Goal: Navigation & Orientation: Find specific page/section

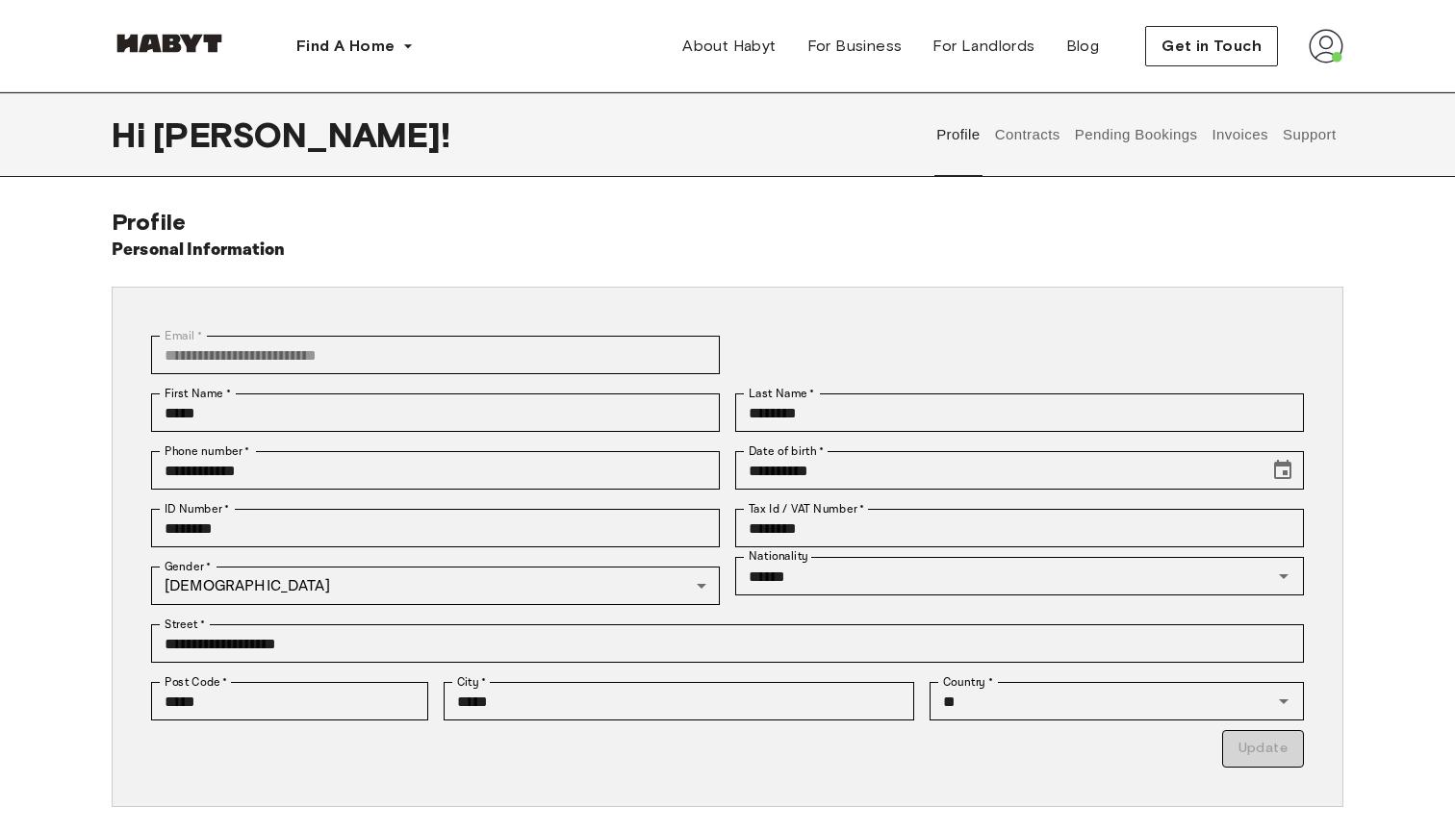
click at [1024, 142] on button "Contracts" at bounding box center [1027, 134] width 70 height 85
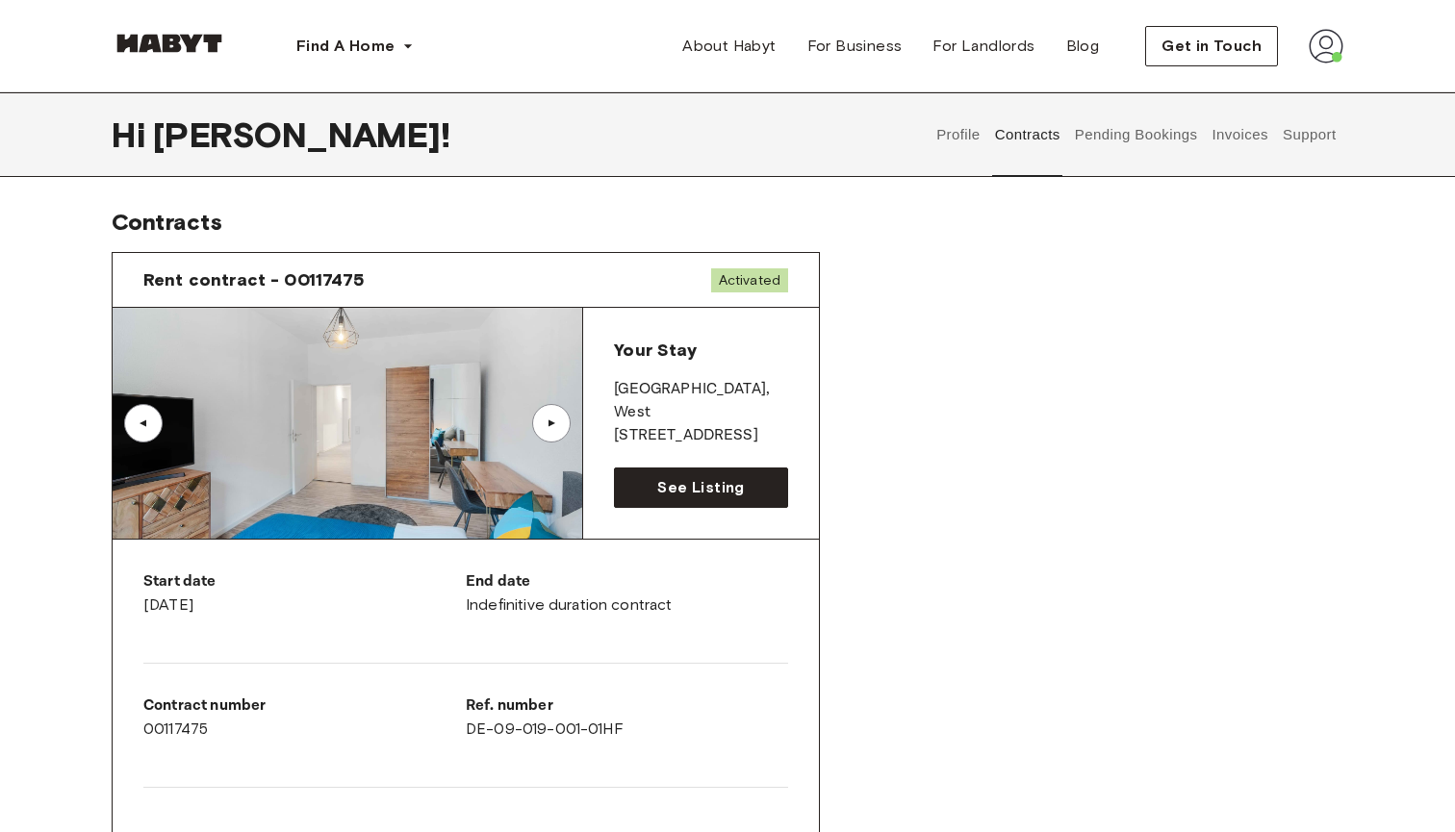
click at [1127, 145] on button "Pending Bookings" at bounding box center [1136, 134] width 128 height 85
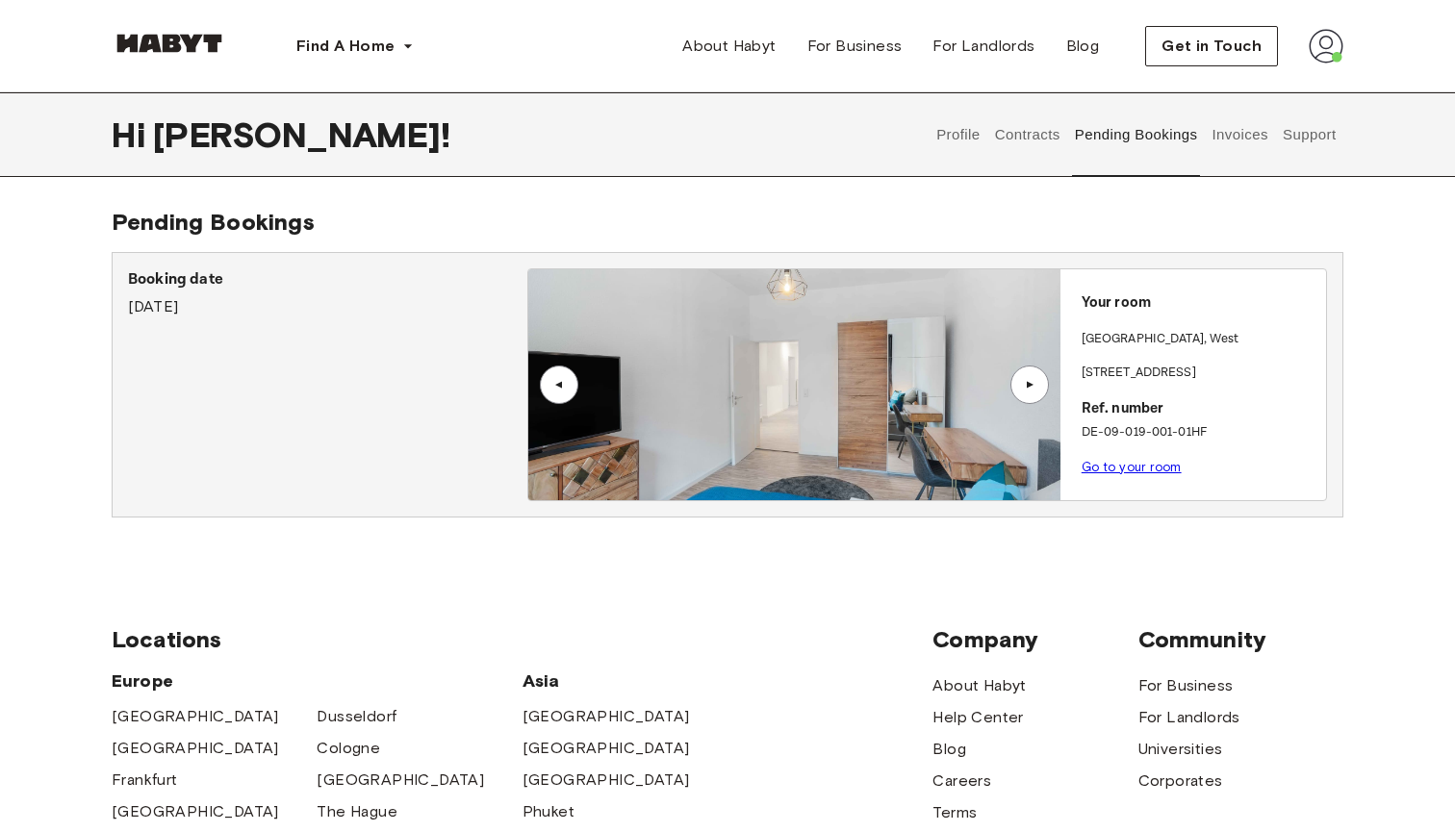
click at [1222, 143] on button "Invoices" at bounding box center [1240, 134] width 61 height 85
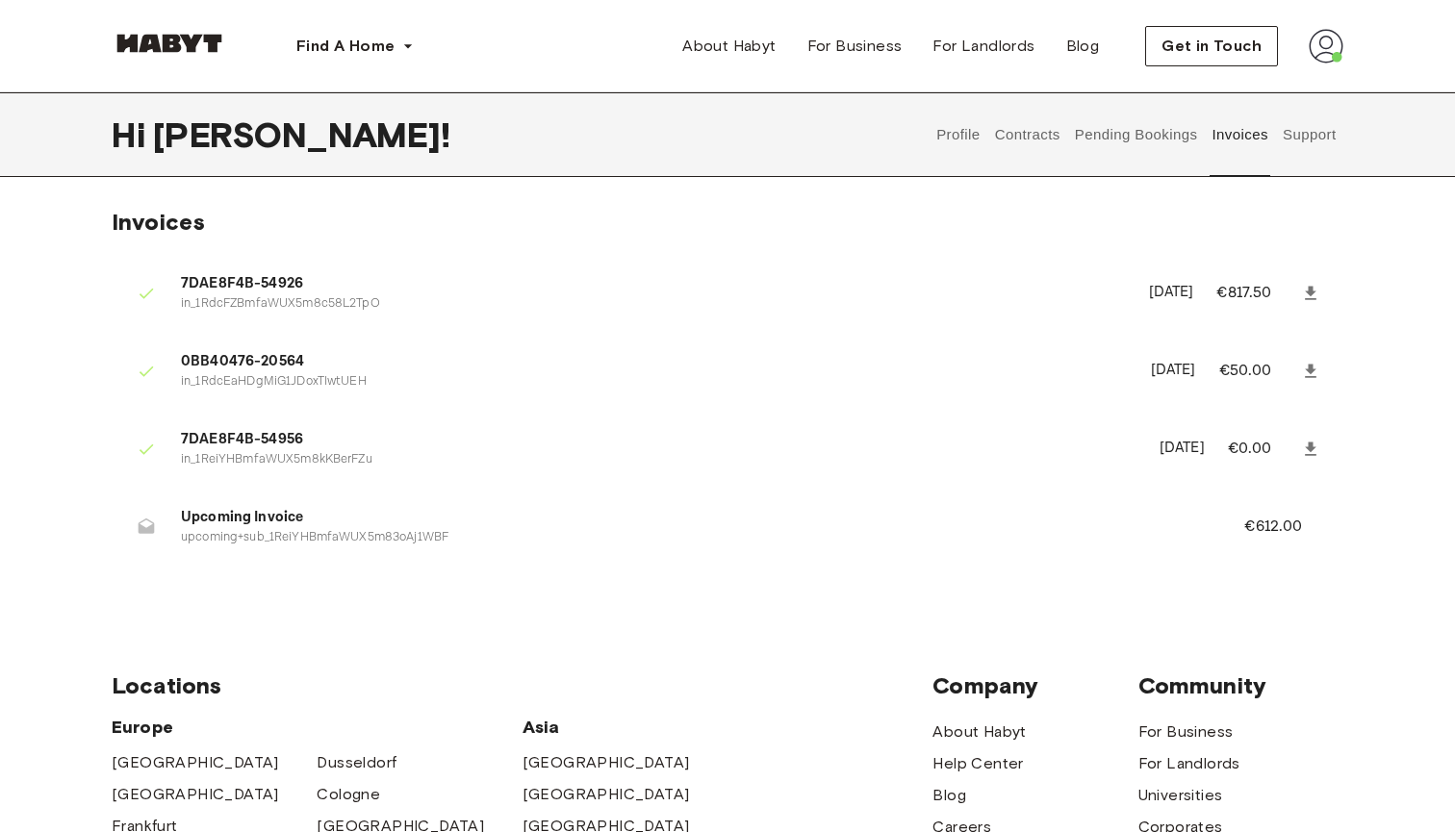
click at [292, 513] on span "Upcoming Invoice" at bounding box center [689, 518] width 1017 height 22
click at [319, 533] on p "upcoming+sub_1ReiYHBmfaWUX5m83oAj1WBF" at bounding box center [689, 538] width 1017 height 18
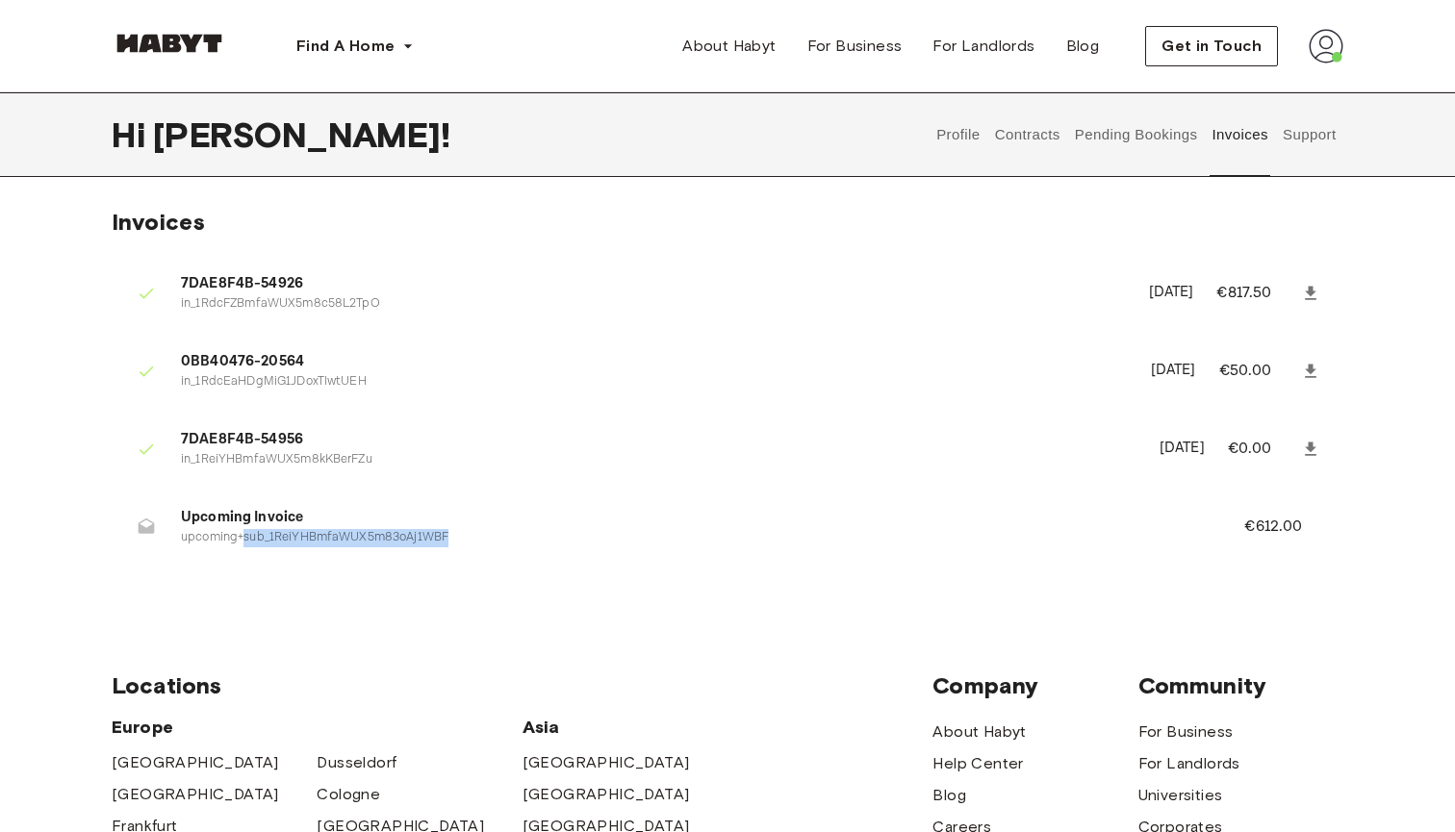
click at [319, 533] on p "upcoming+sub_1ReiYHBmfaWUX5m83oAj1WBF" at bounding box center [689, 538] width 1017 height 18
click at [1174, 157] on button "Pending Bookings" at bounding box center [1136, 134] width 128 height 85
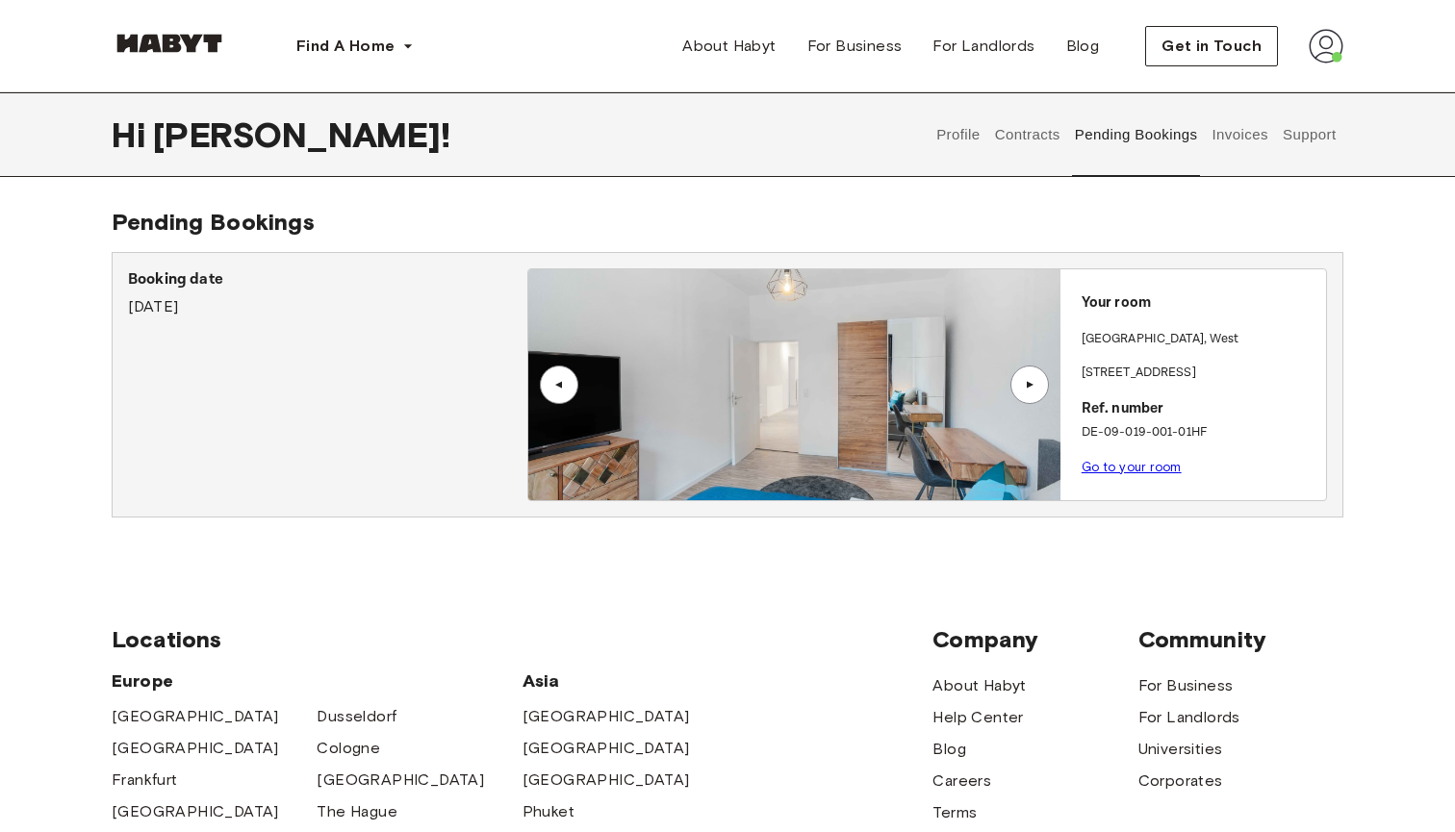
click at [1065, 173] on div "Profile Contracts Pending Bookings Invoices Support" at bounding box center [1137, 134] width 414 height 85
click at [1030, 142] on button "Contracts" at bounding box center [1027, 134] width 70 height 85
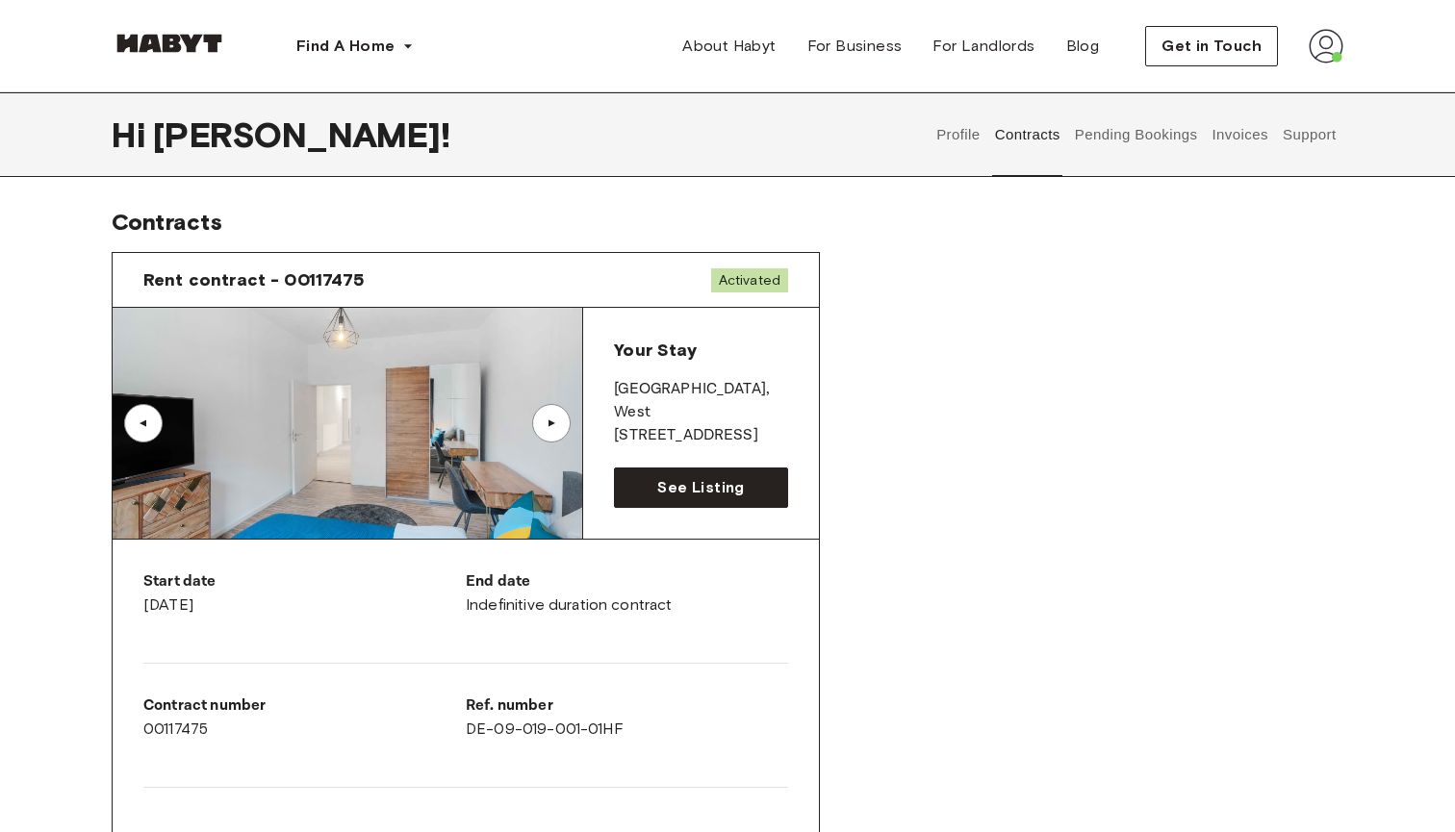
click at [970, 147] on button "Profile" at bounding box center [958, 134] width 49 height 85
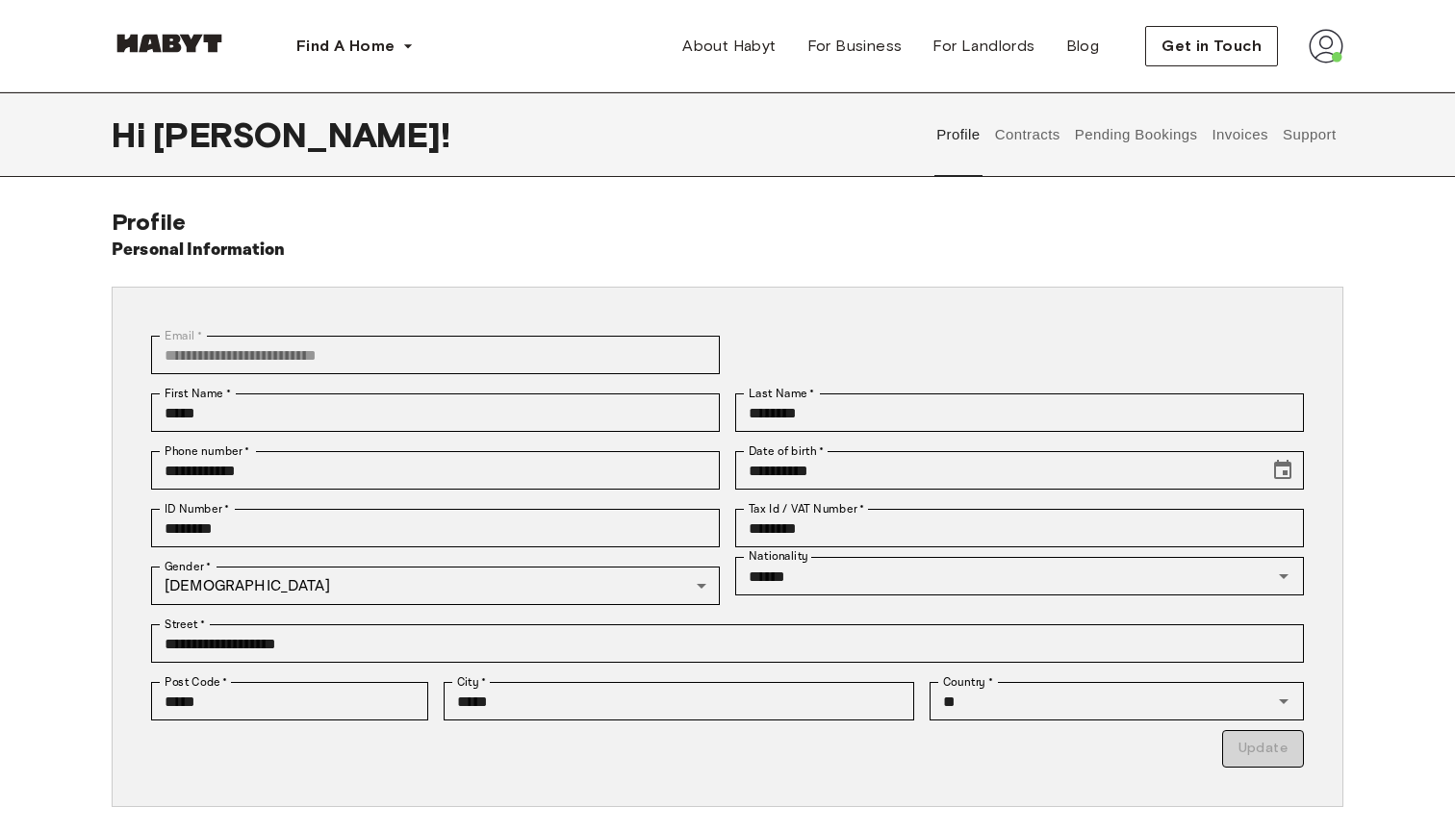
click at [1294, 159] on button "Support" at bounding box center [1309, 134] width 59 height 85
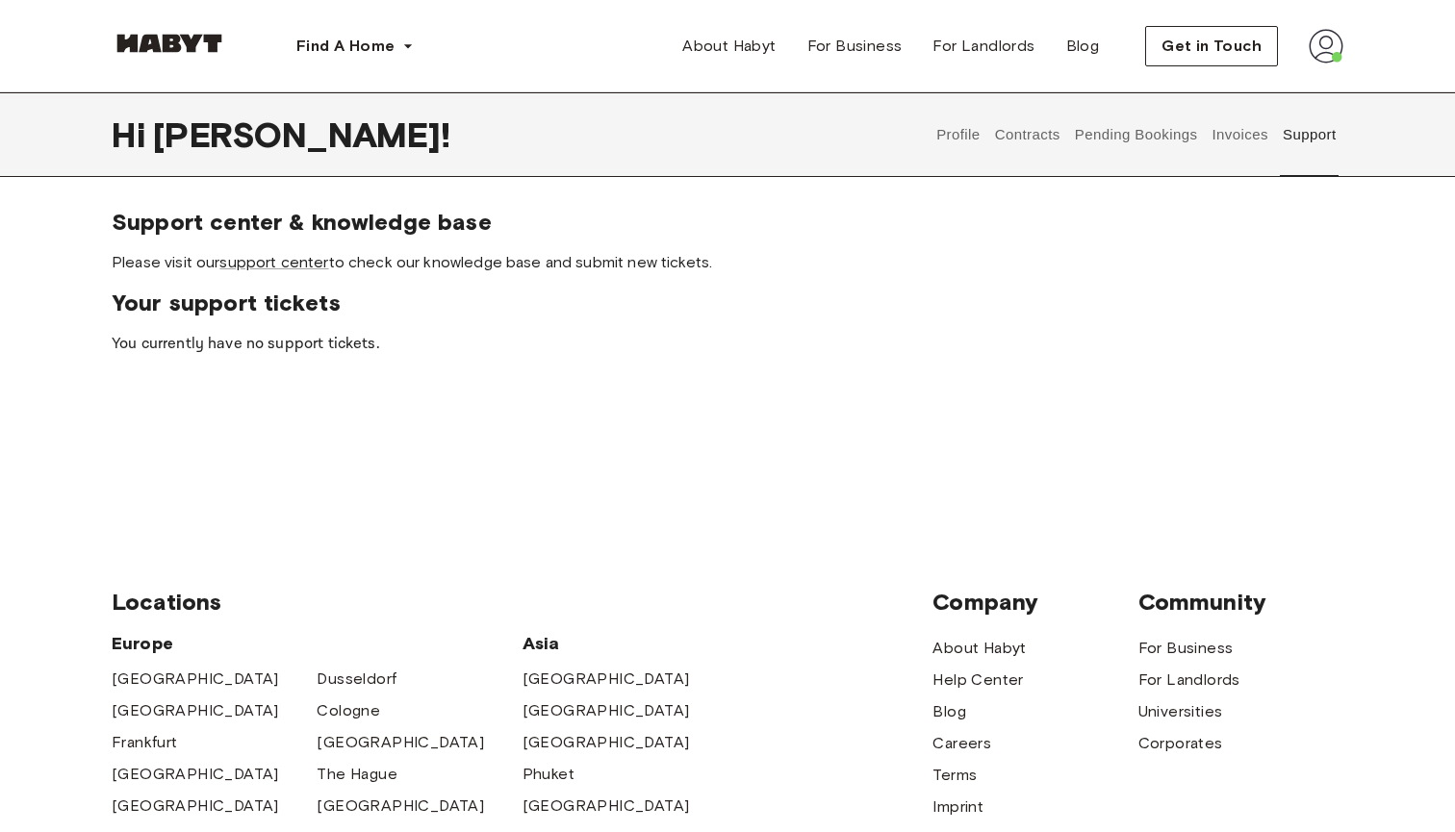
click at [957, 147] on button "Profile" at bounding box center [958, 134] width 49 height 85
